Goal: Information Seeking & Learning: Find specific fact

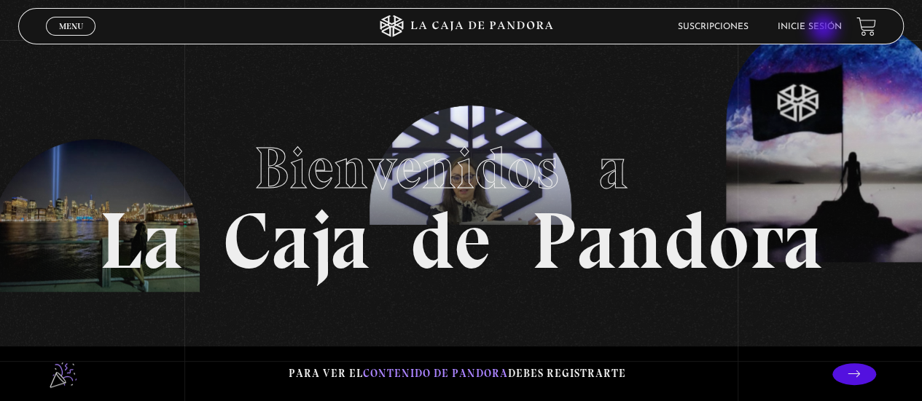
click at [825, 30] on link "Inicie sesión" at bounding box center [809, 27] width 64 height 9
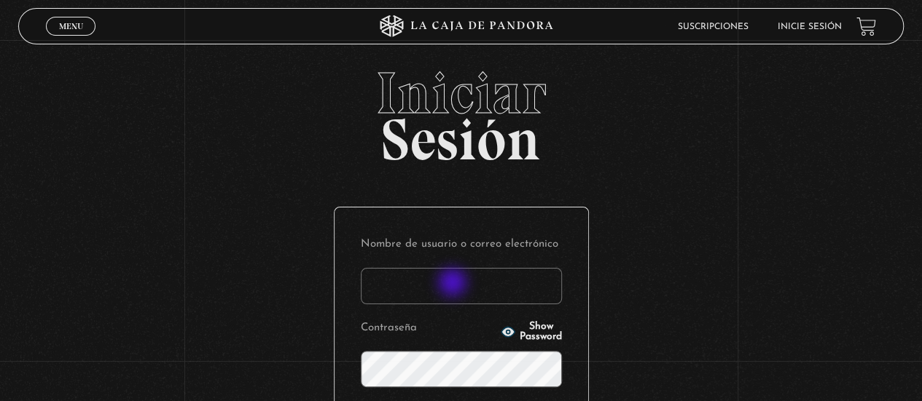
click at [454, 284] on input "Nombre de usuario o correo electrónico" at bounding box center [461, 286] width 201 height 36
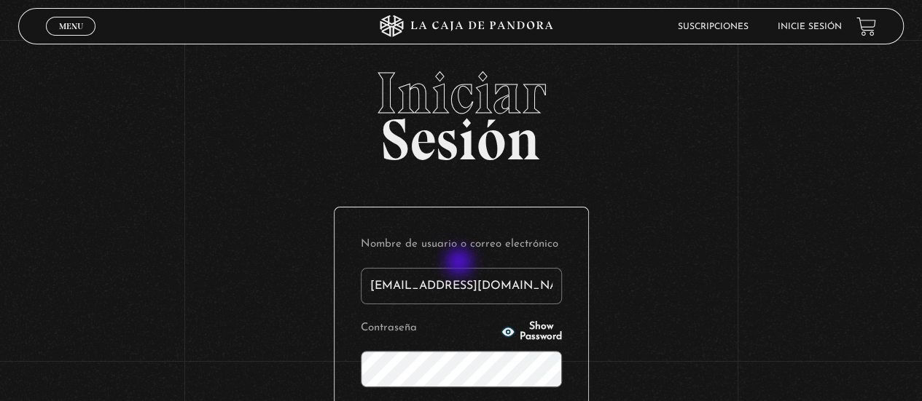
type input "ash.ab25@outlook.com"
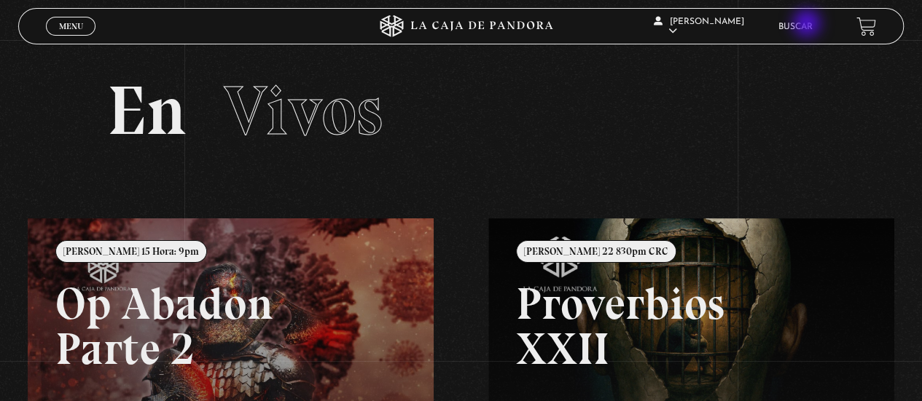
click at [808, 25] on link "Buscar" at bounding box center [795, 27] width 34 height 9
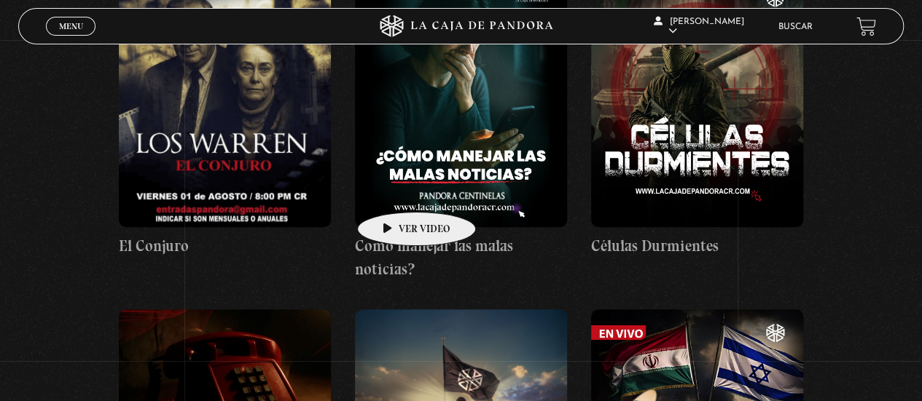
scroll to position [146, 0]
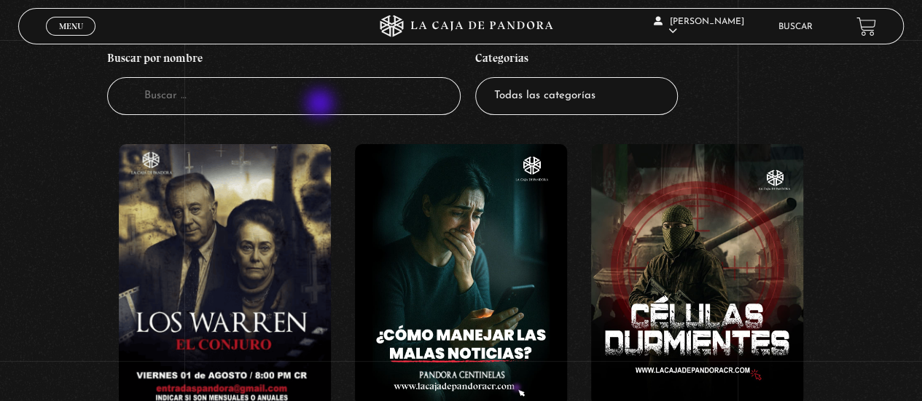
click at [322, 105] on input "Buscador" at bounding box center [284, 96] width 354 height 39
type input "si"
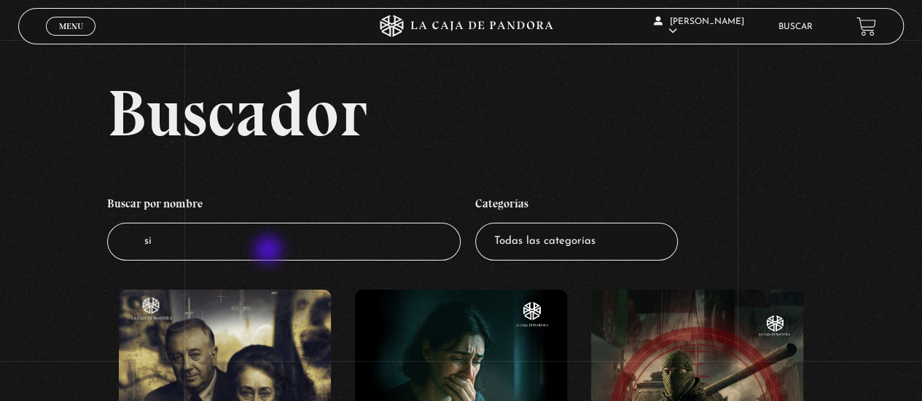
click at [269, 252] on input "si" at bounding box center [284, 242] width 354 height 39
type input "sir"
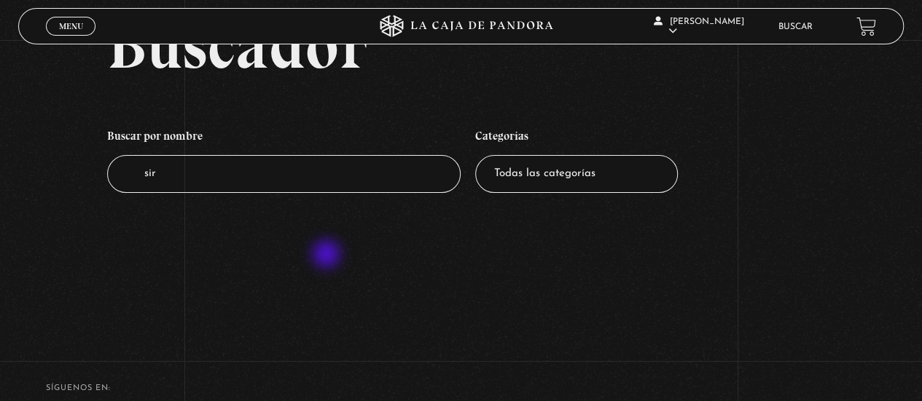
scroll to position [146, 0]
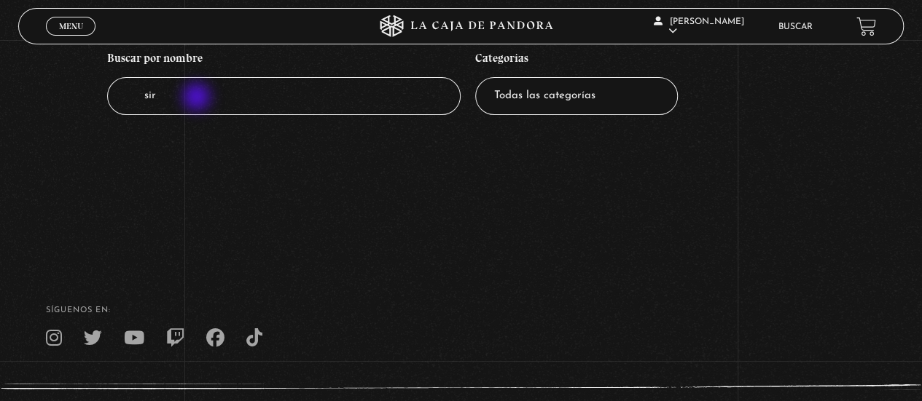
click at [198, 98] on input "sir" at bounding box center [284, 96] width 354 height 39
type input "sin"
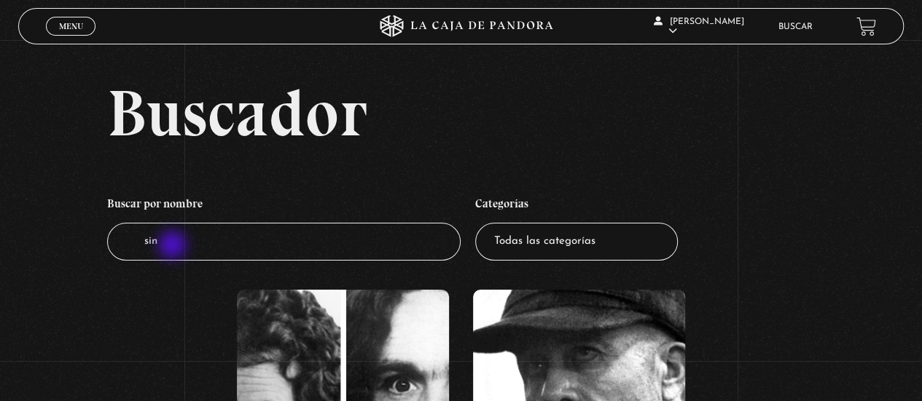
click at [173, 246] on input "sin" at bounding box center [284, 242] width 354 height 39
type input "sis"
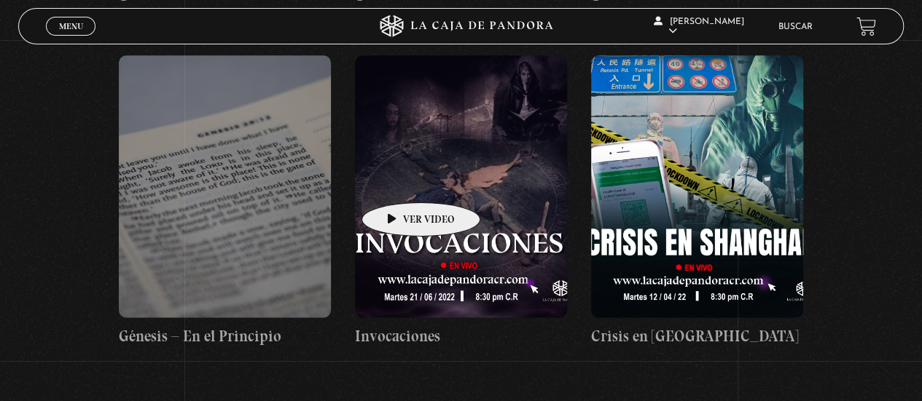
scroll to position [947, 0]
